Goal: Contribute content: Add original content to the website for others to see

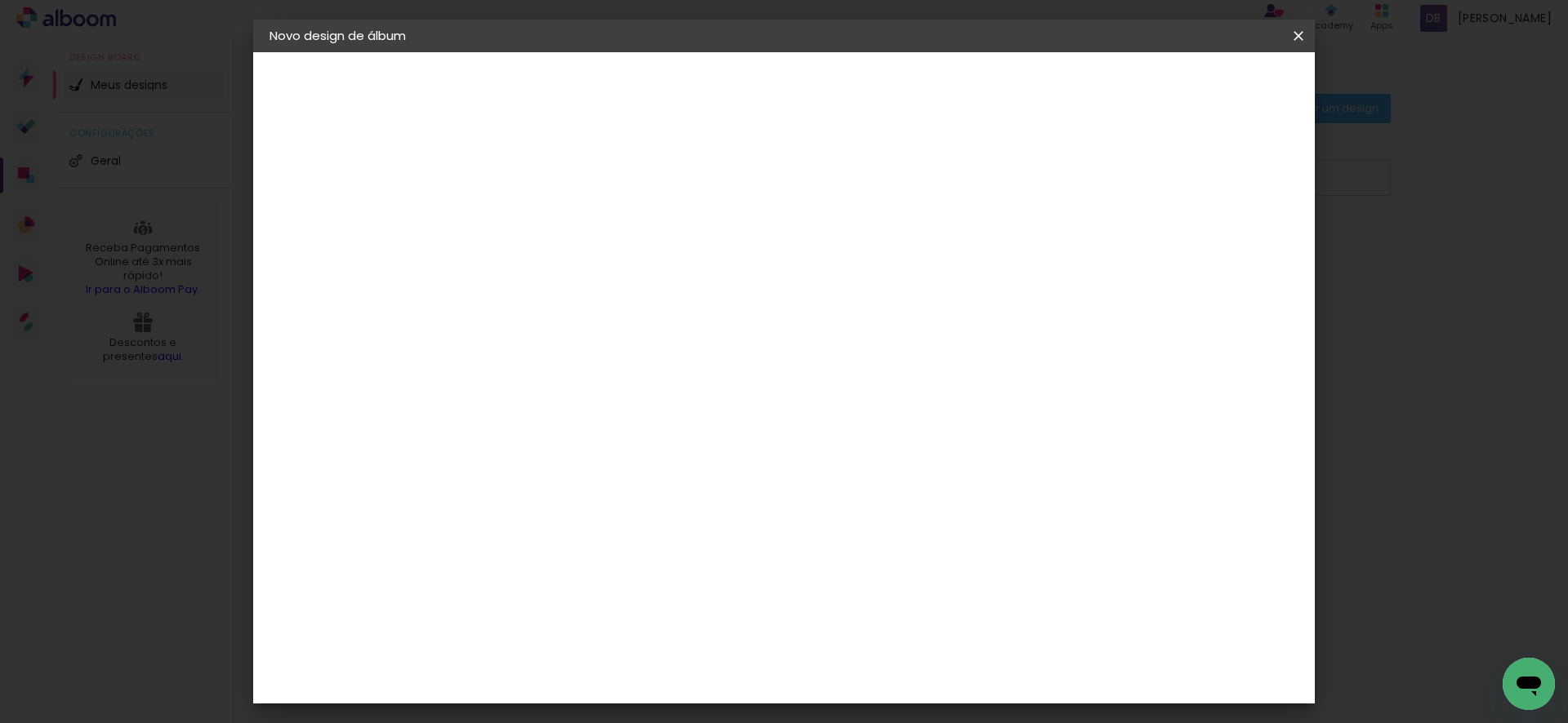
click at [1303, 36] on iron-icon at bounding box center [1297, 36] width 20 height 16
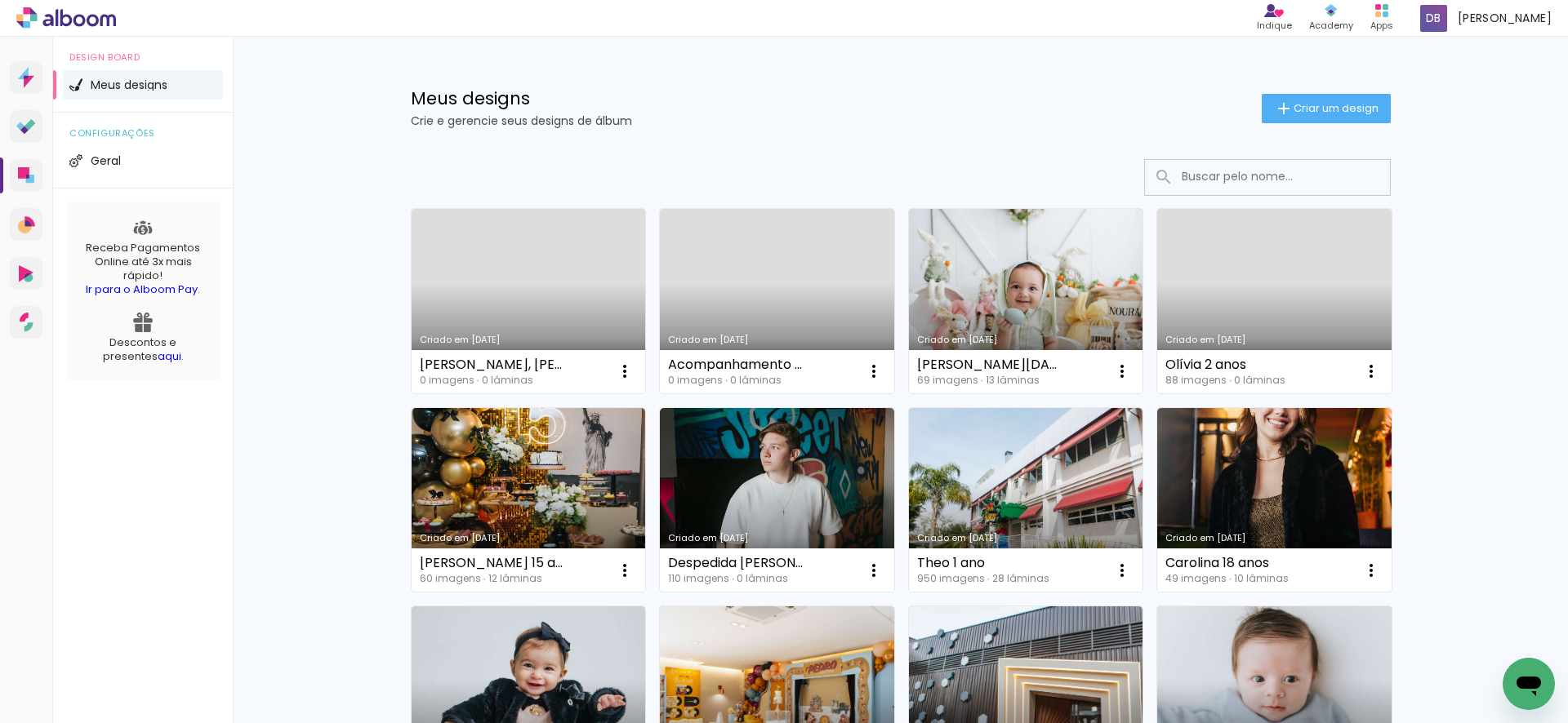
click at [787, 297] on link "Criado em [DATE]" at bounding box center [776, 301] width 234 height 185
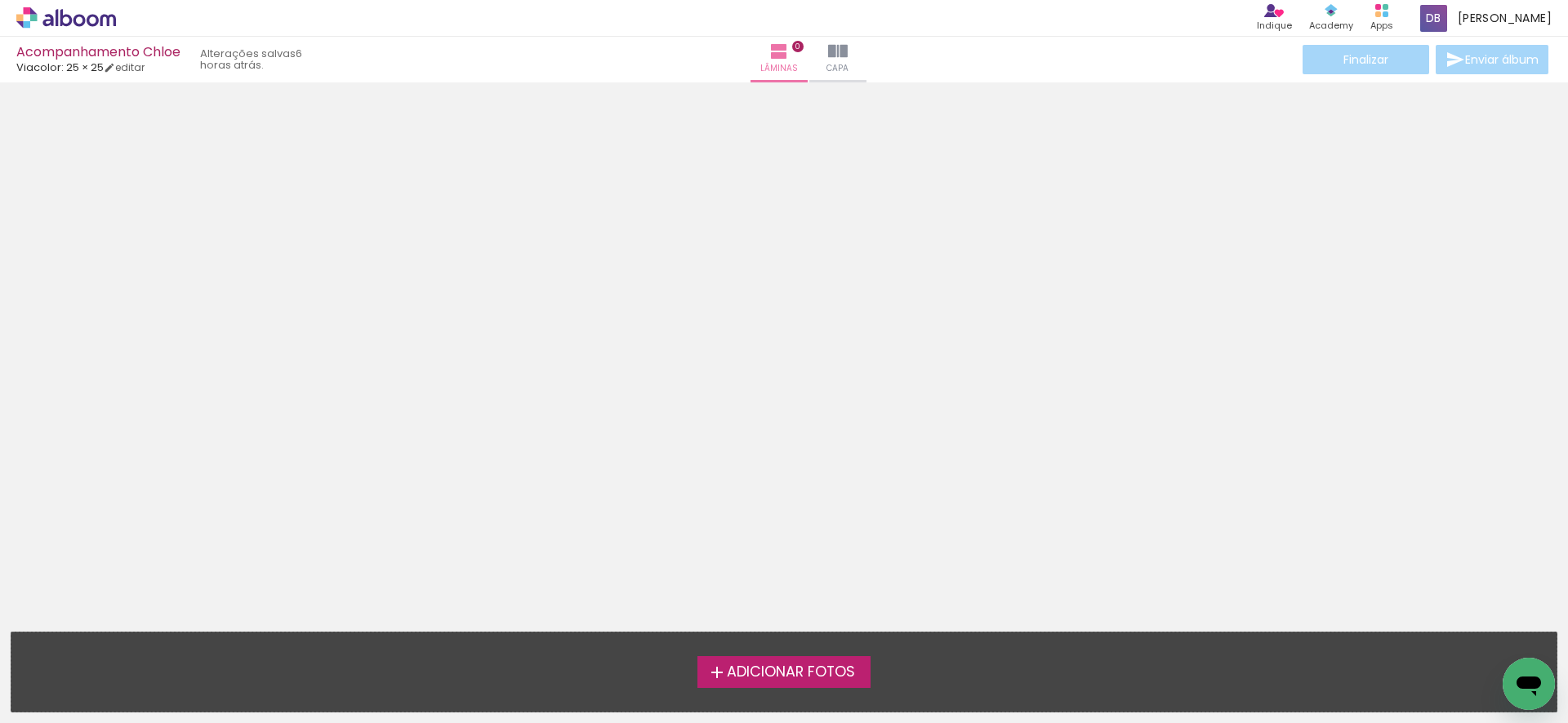
click at [886, 219] on div at bounding box center [784, 352] width 1568 height 527
click at [777, 672] on span "Adicionar Fotos" at bounding box center [790, 672] width 128 height 14
click at [0, 0] on input "file" at bounding box center [0, 0] width 0 height 0
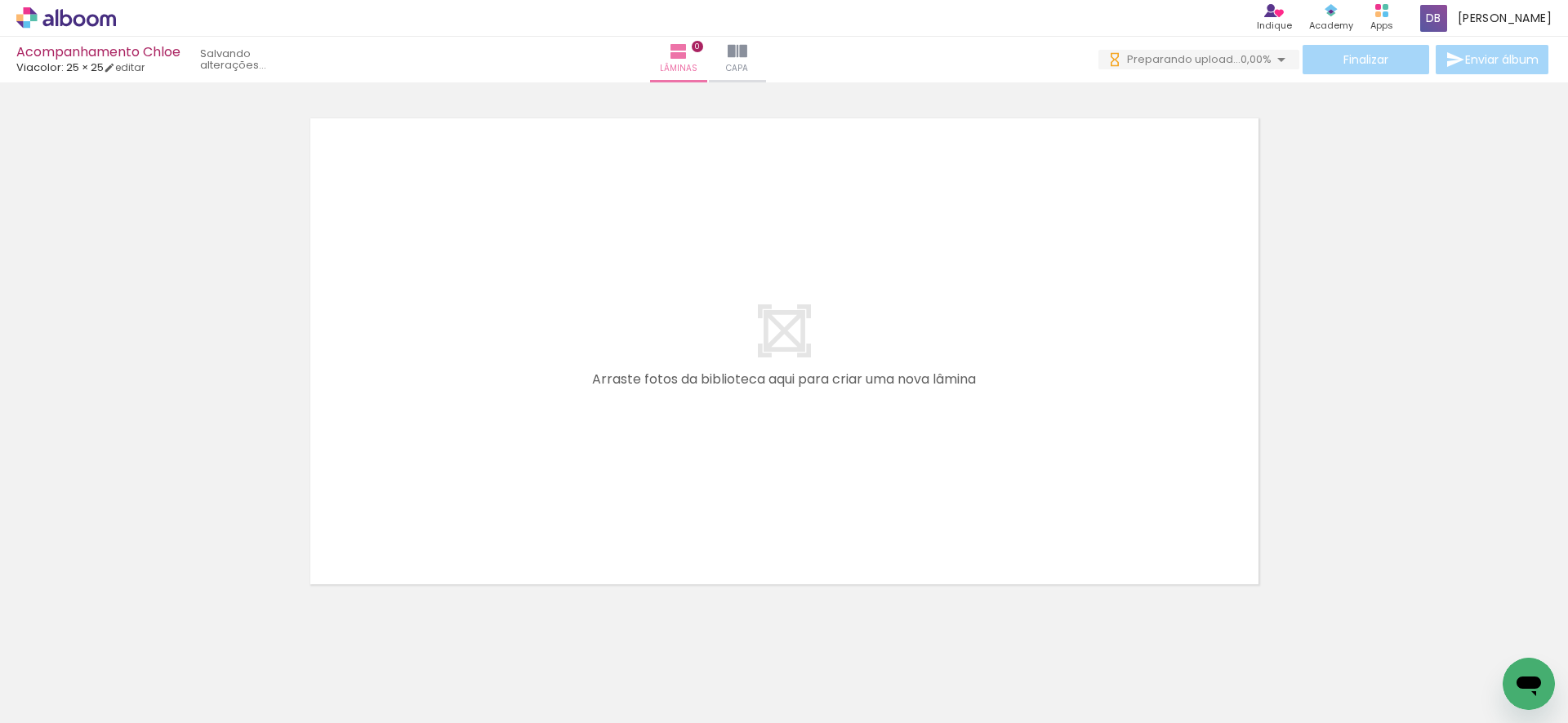
click at [58, 698] on span "Adicionar Fotos" at bounding box center [58, 701] width 49 height 18
click at [0, 0] on input "file" at bounding box center [0, 0] width 0 height 0
click at [32, 700] on iron-icon at bounding box center [23, 701] width 20 height 20
click at [0, 0] on input "file" at bounding box center [0, 0] width 0 height 0
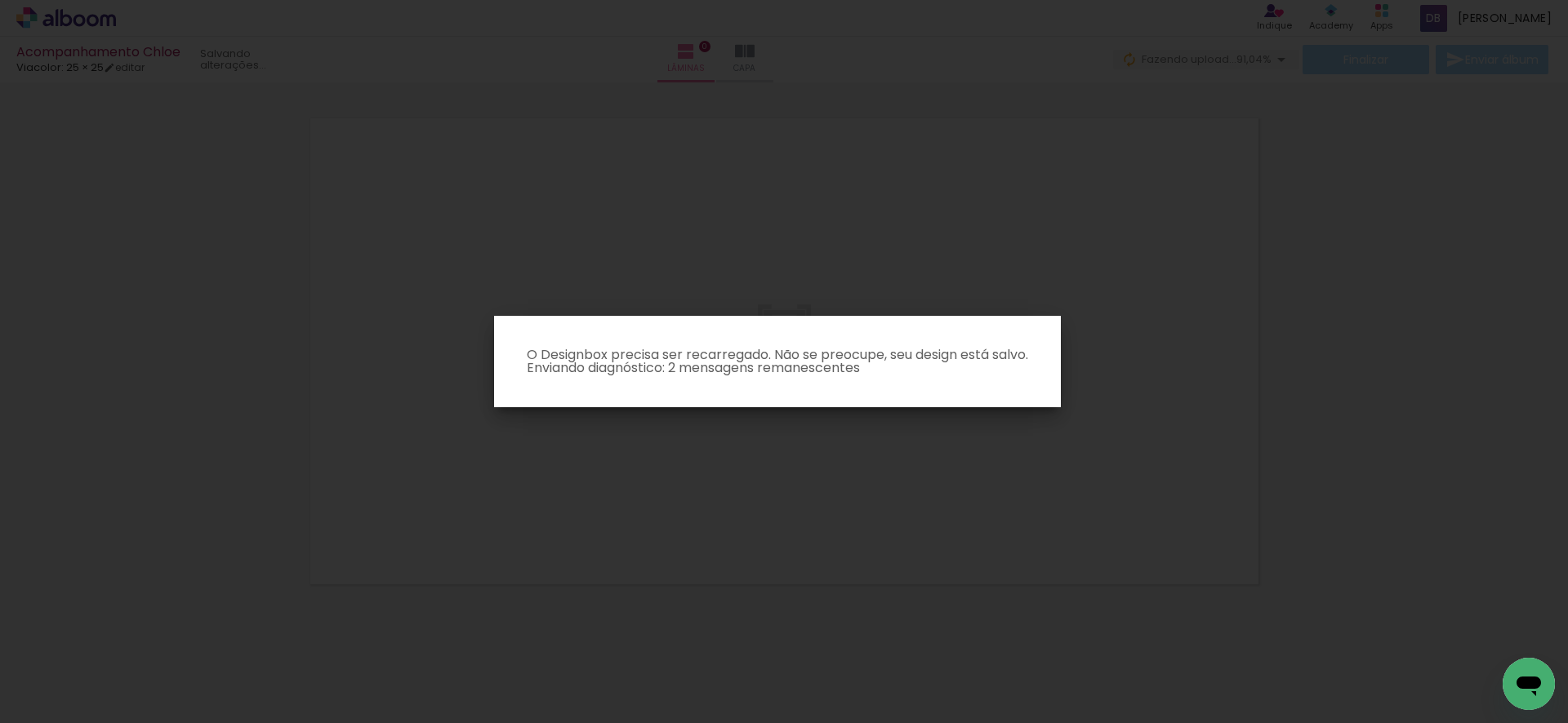
click at [821, 506] on iron-overlay-backdrop at bounding box center [784, 362] width 1568 height 723
click at [405, 588] on iron-overlay-backdrop at bounding box center [784, 362] width 1568 height 723
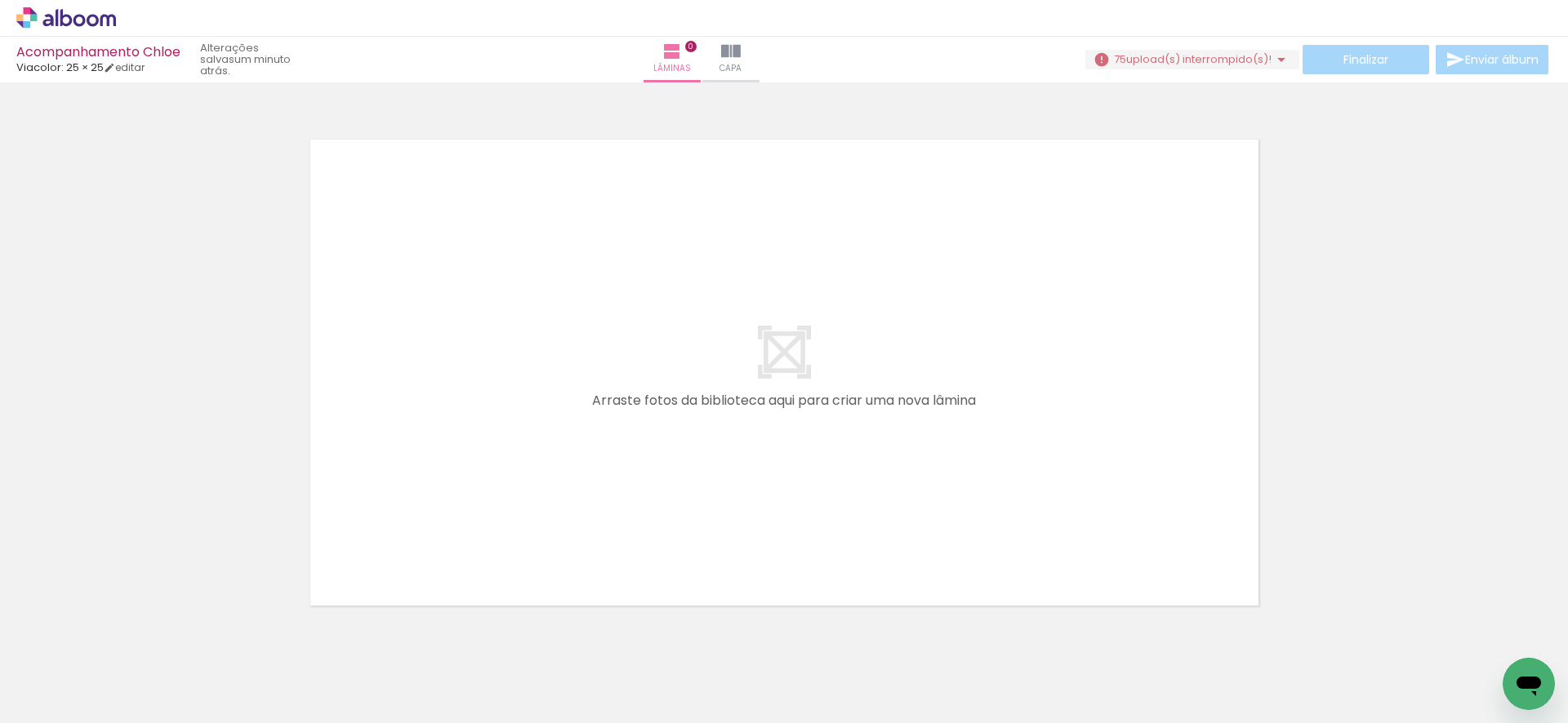
click at [1120, 58] on span "75" at bounding box center [1120, 59] width 12 height 15
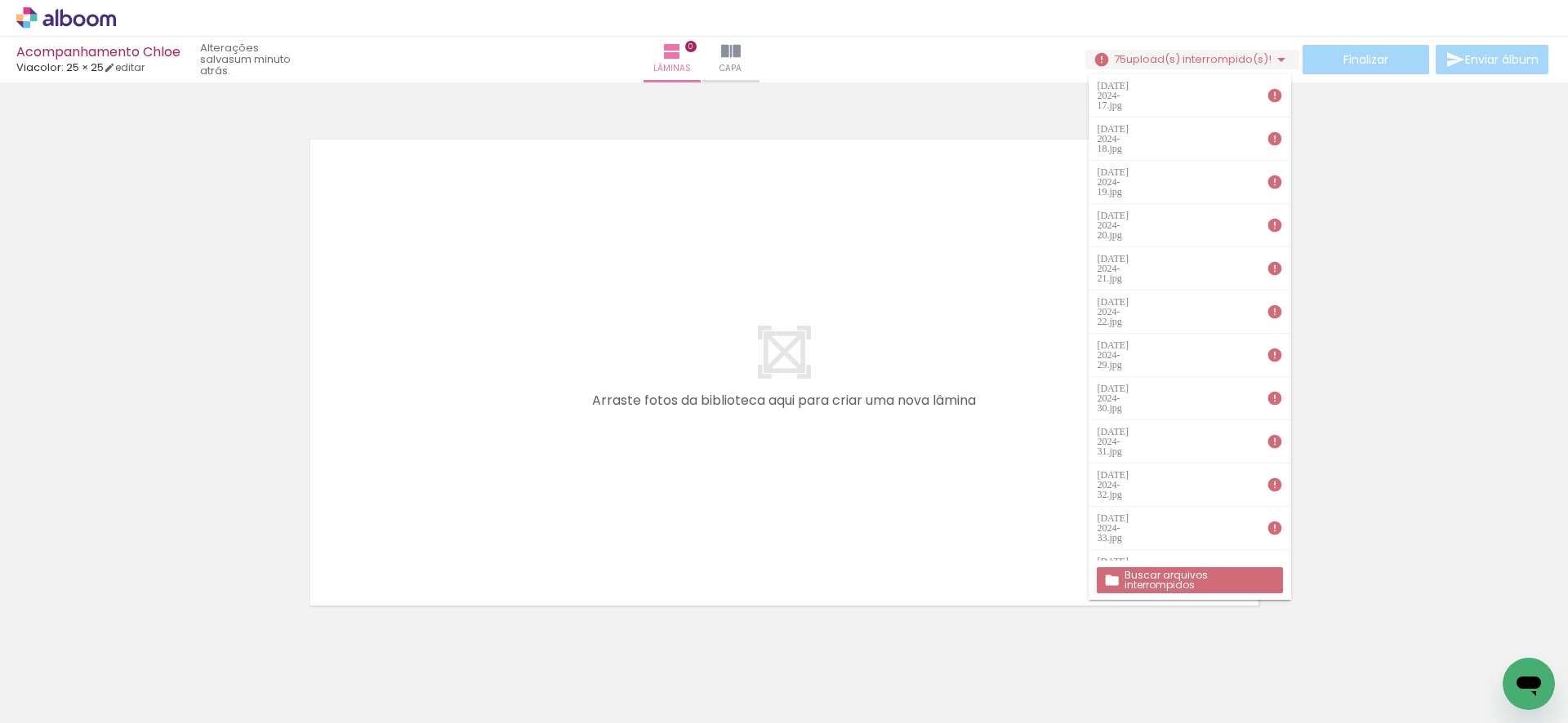
click at [0, 0] on slot "Buscar arquivos interrompidos" at bounding box center [0, 0] width 0 height 0
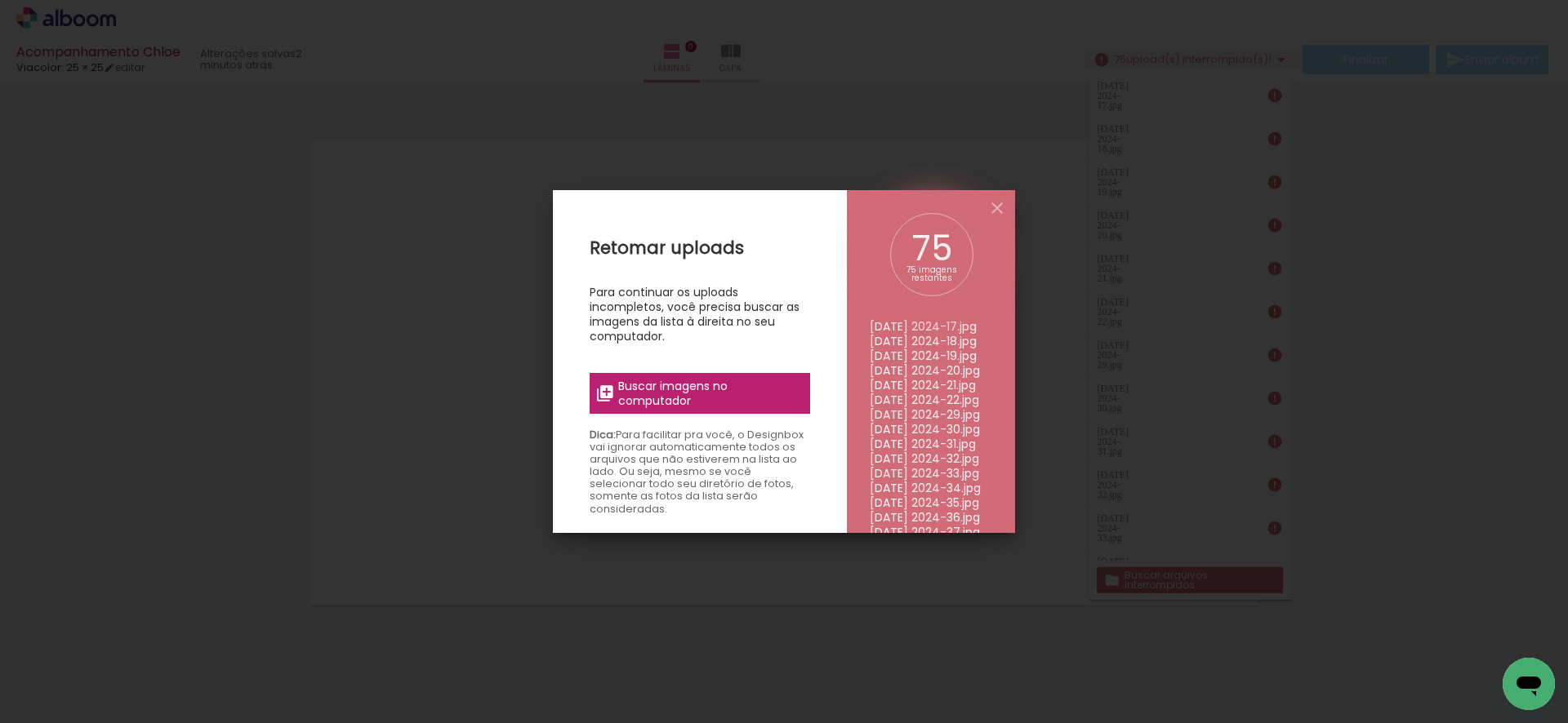
click at [722, 396] on span "Buscar imagens no computador" at bounding box center [709, 393] width 182 height 30
click at [0, 0] on input "file" at bounding box center [0, 0] width 0 height 0
click at [720, 395] on span "Buscar imagens no computador" at bounding box center [709, 393] width 182 height 30
click at [0, 0] on input "file" at bounding box center [0, 0] width 0 height 0
click at [719, 395] on span "Buscar imagens no computador" at bounding box center [709, 393] width 182 height 30
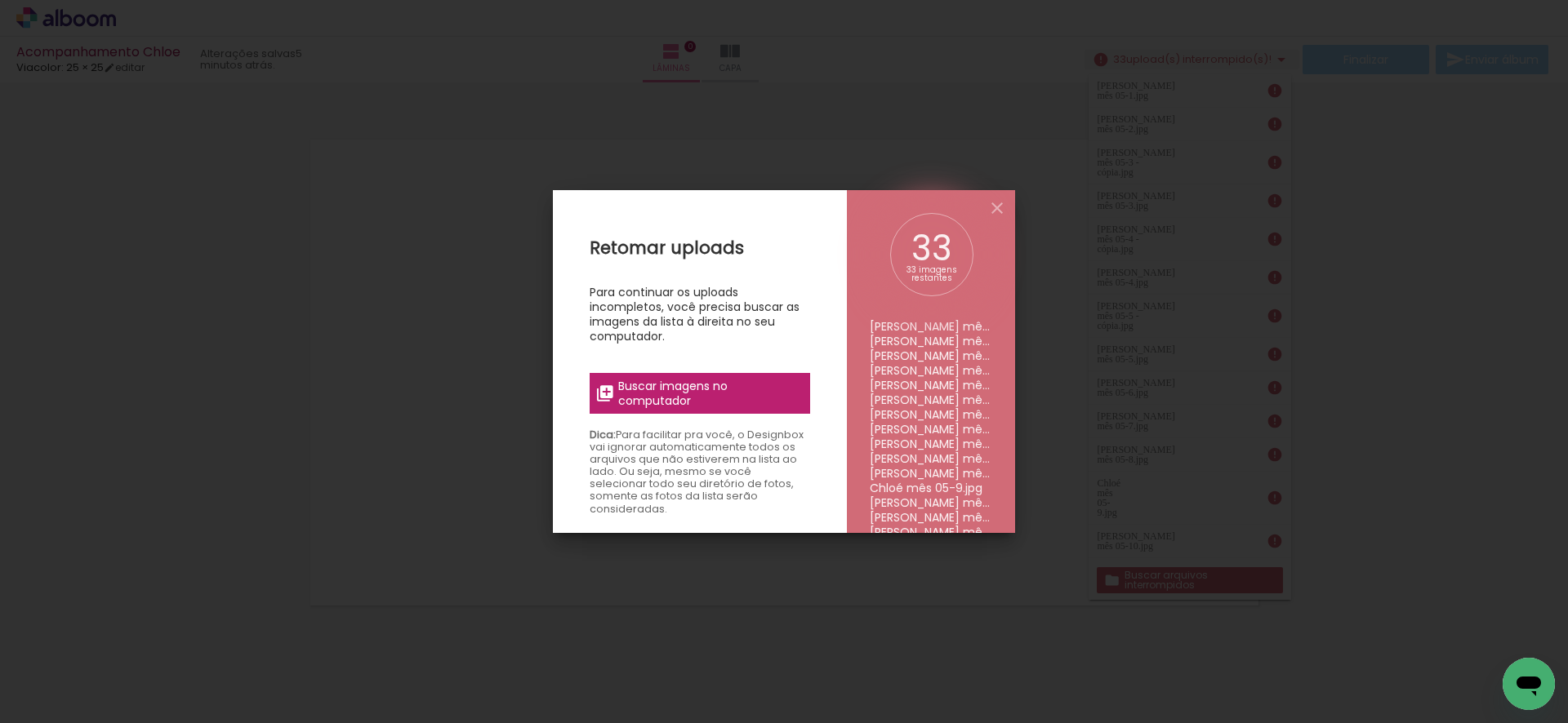
click at [0, 0] on input "file" at bounding box center [0, 0] width 0 height 0
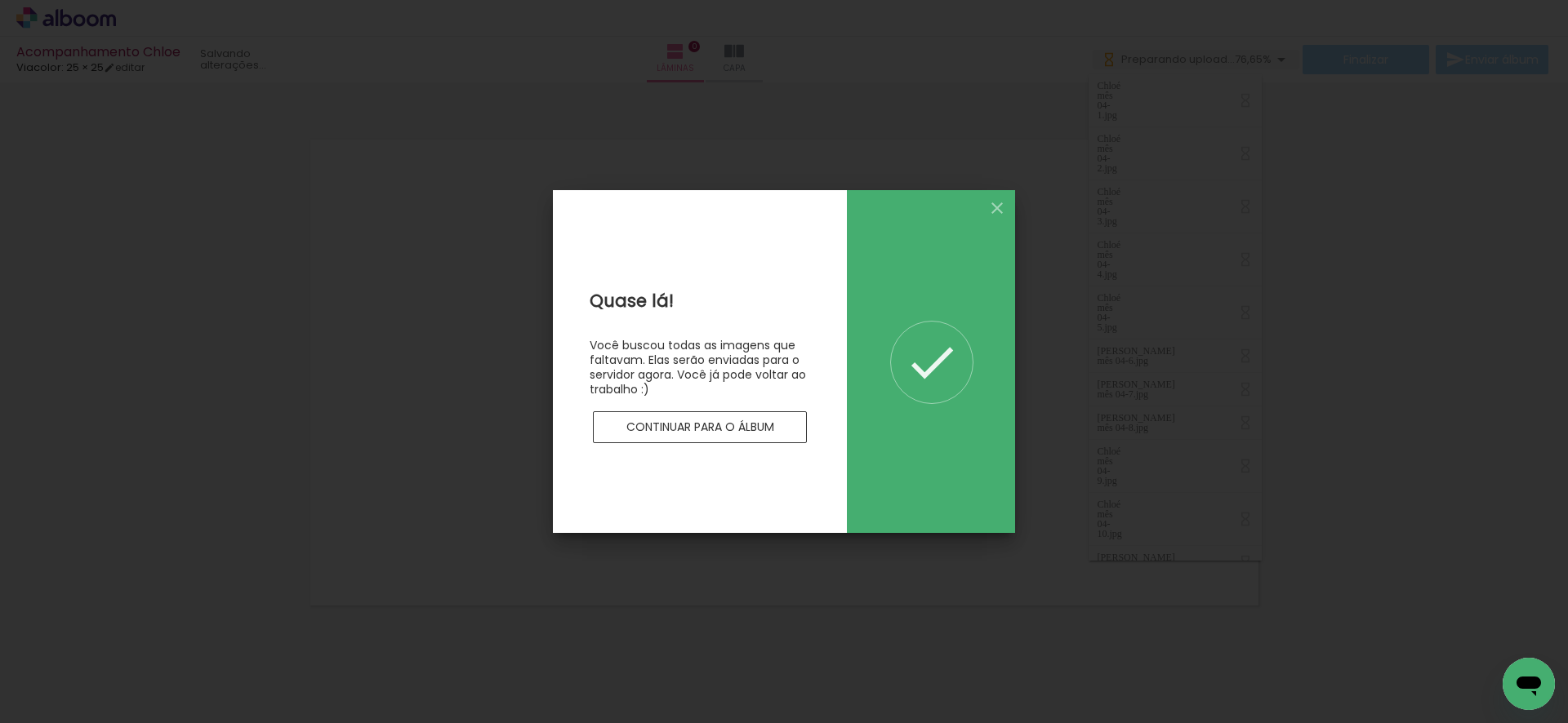
click at [1402, 440] on iron-overlay-backdrop at bounding box center [784, 362] width 1568 height 723
click at [0, 0] on slot "Continuar para o álbum" at bounding box center [0, 0] width 0 height 0
